Goal: Find specific page/section: Find specific page/section

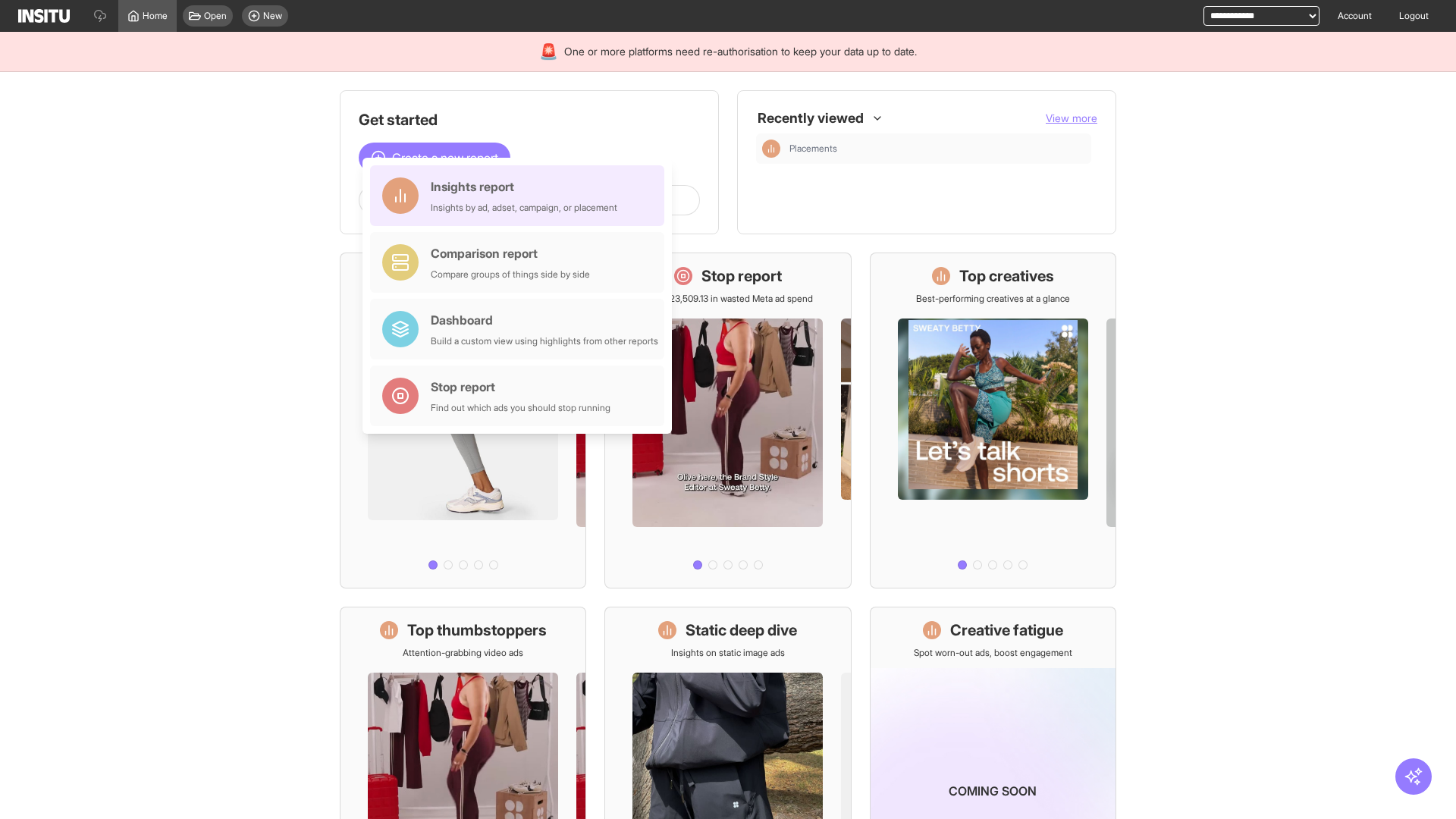
click at [521, 195] on div "Insights report Insights by ad, adset, campaign, or placement" at bounding box center [524, 195] width 187 height 37
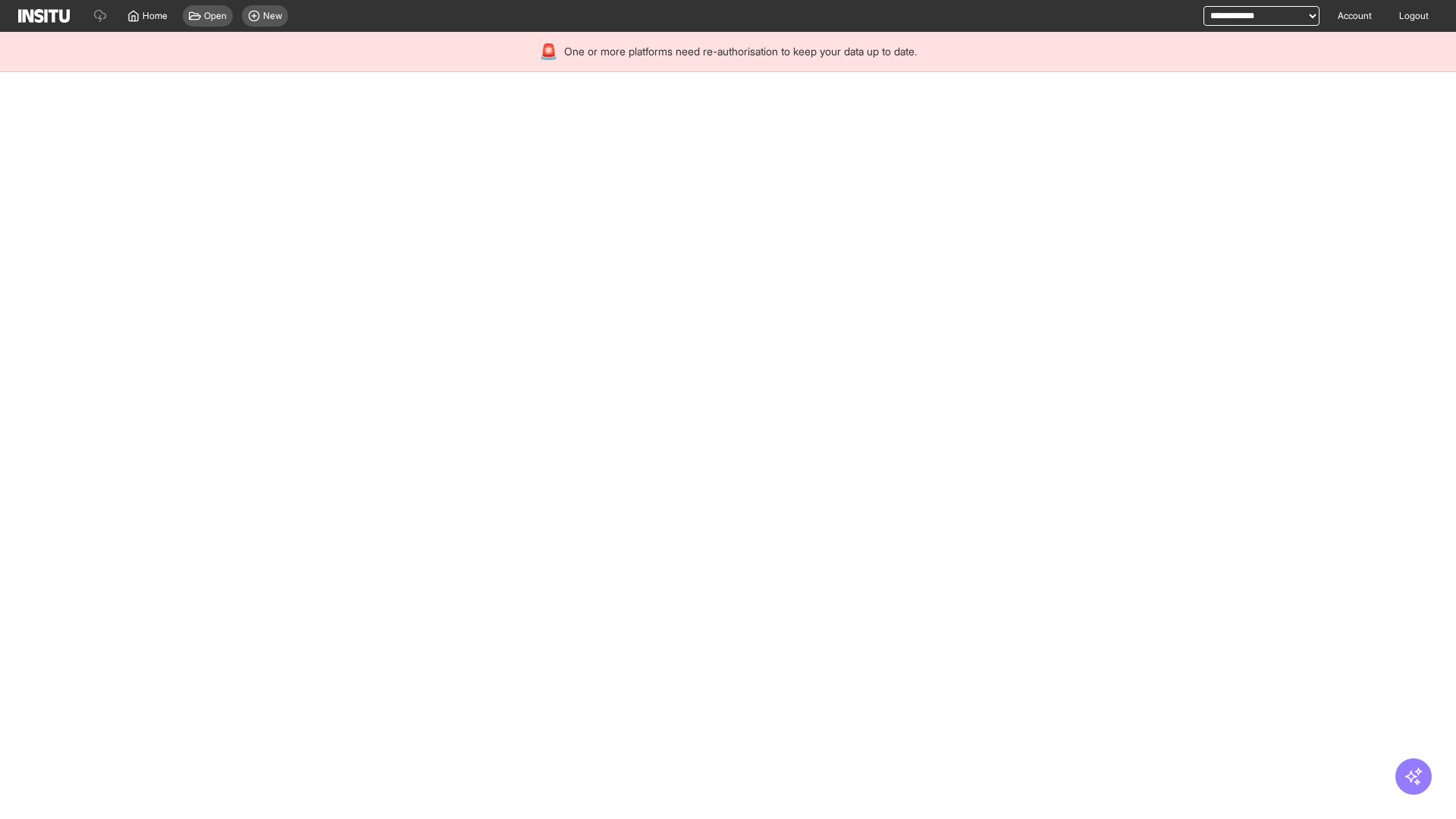
select select "**"
